Goal: Information Seeking & Learning: Learn about a topic

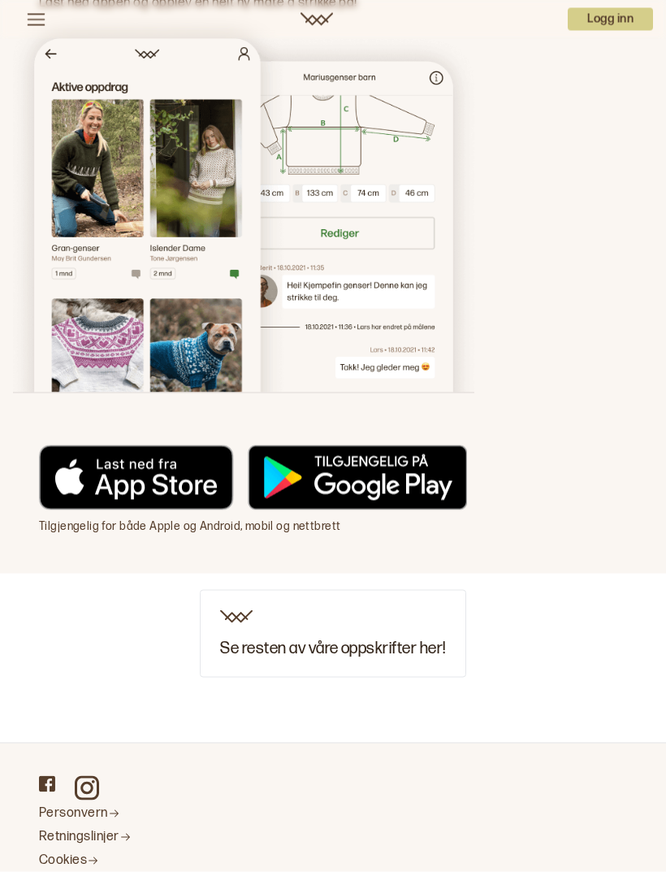
scroll to position [4471, 0]
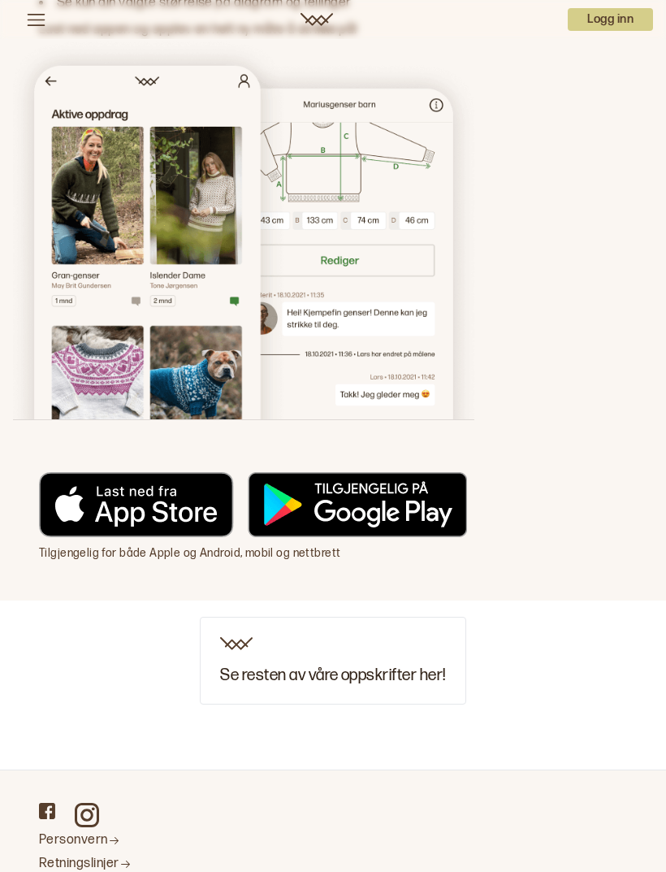
click at [383, 646] on div "Se resten av våre oppskrifter her!" at bounding box center [333, 661] width 266 height 88
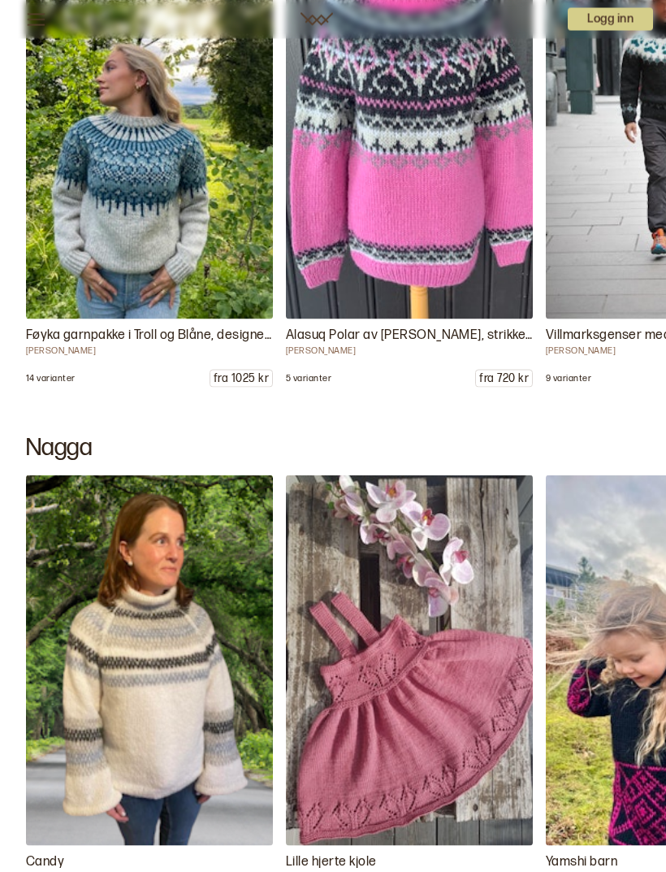
scroll to position [11134, 0]
click at [556, 803] on img at bounding box center [669, 659] width 247 height 370
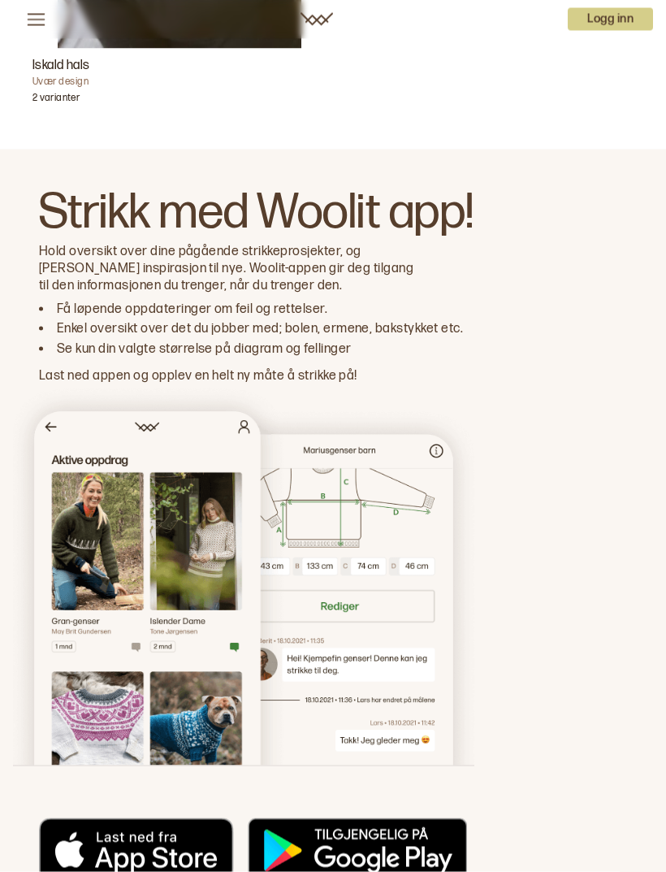
click at [498, 569] on div "Strikk med Woolit app! Hold oversikt over dine pågående strikkeprosjekter, og […" at bounding box center [333, 547] width 666 height 797
